Goal: Task Accomplishment & Management: Use online tool/utility

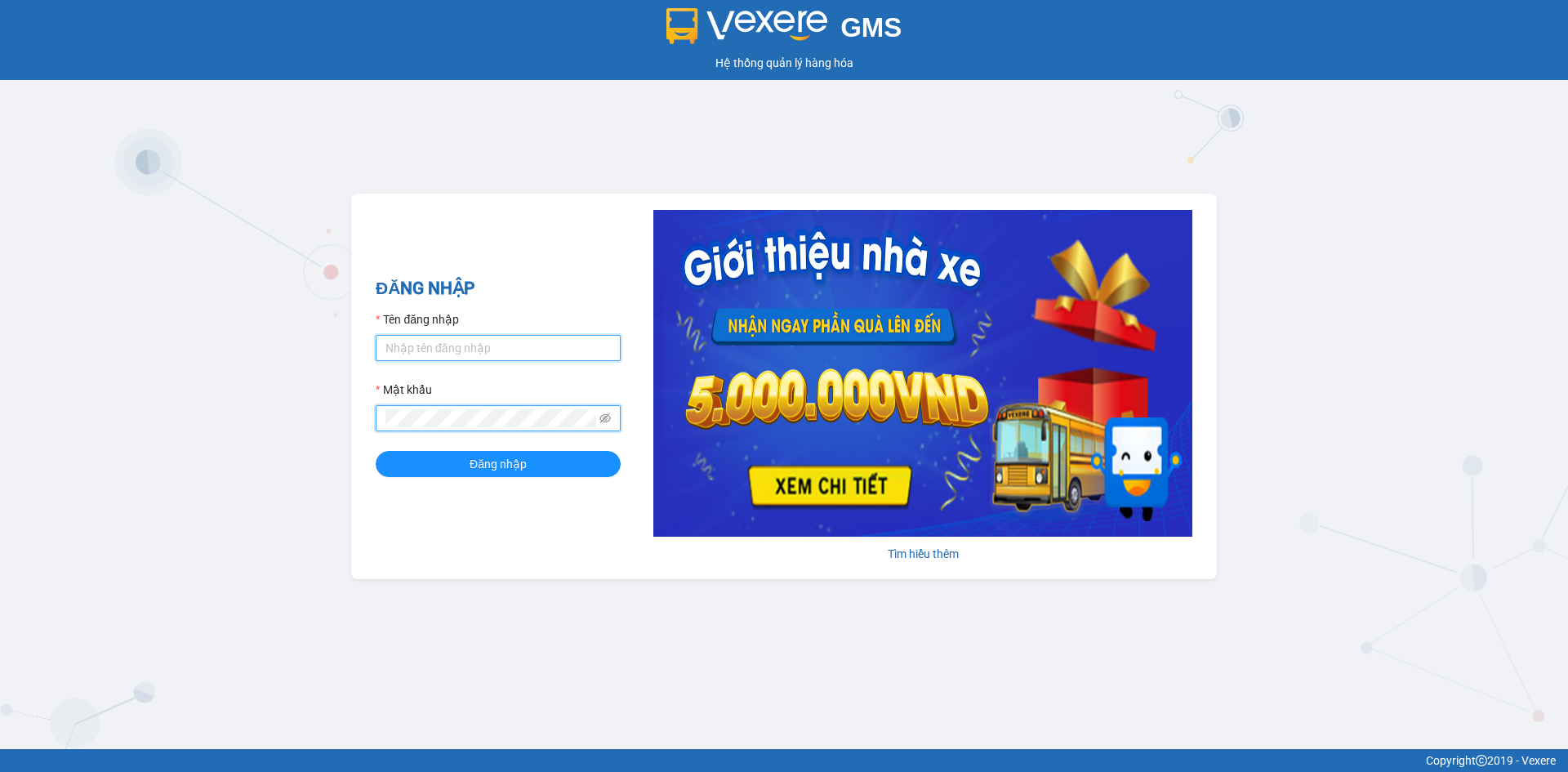
click at [516, 347] on input "Tên đăng nhập" at bounding box center [497, 347] width 245 height 26
type input "phuongquynh.vtp"
click at [497, 468] on span "Đăng nhập" at bounding box center [497, 463] width 57 height 18
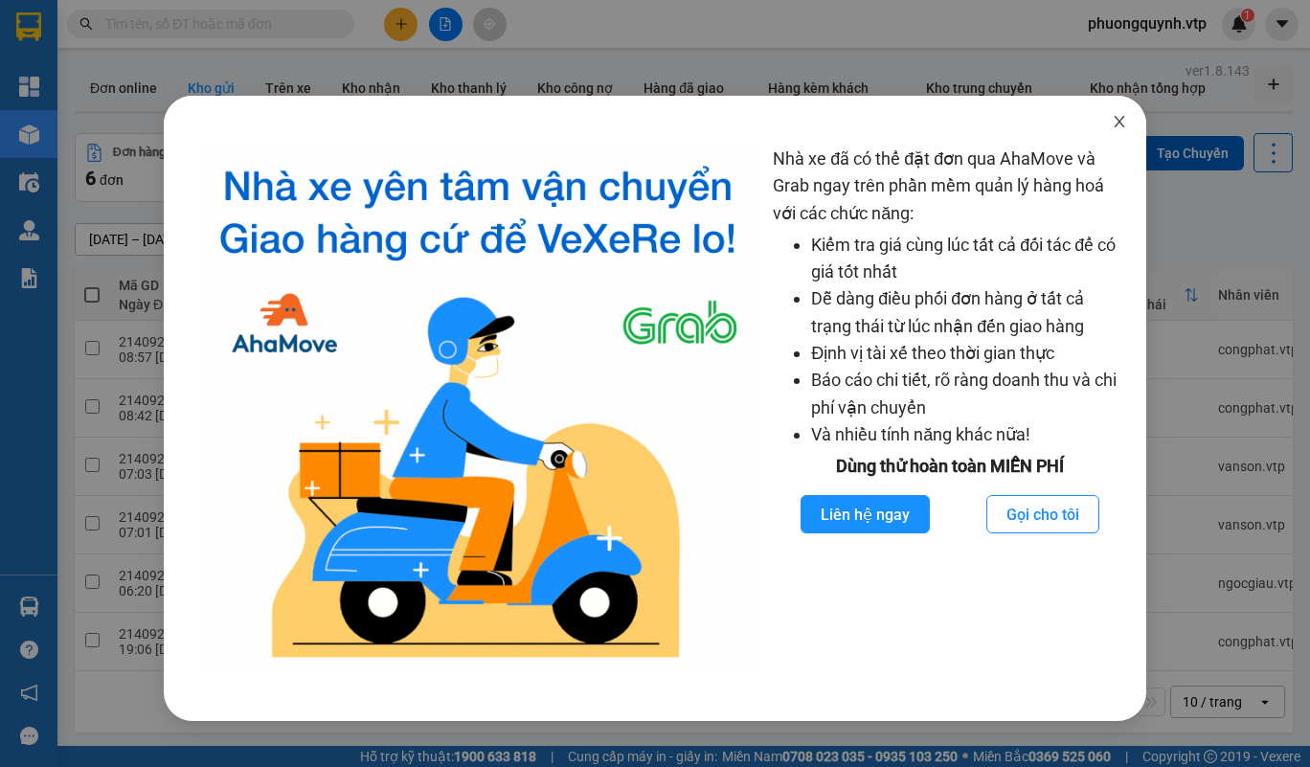
click at [1126, 123] on icon "close" at bounding box center [1118, 121] width 15 height 15
